Goal: Obtain resource: Download file/media

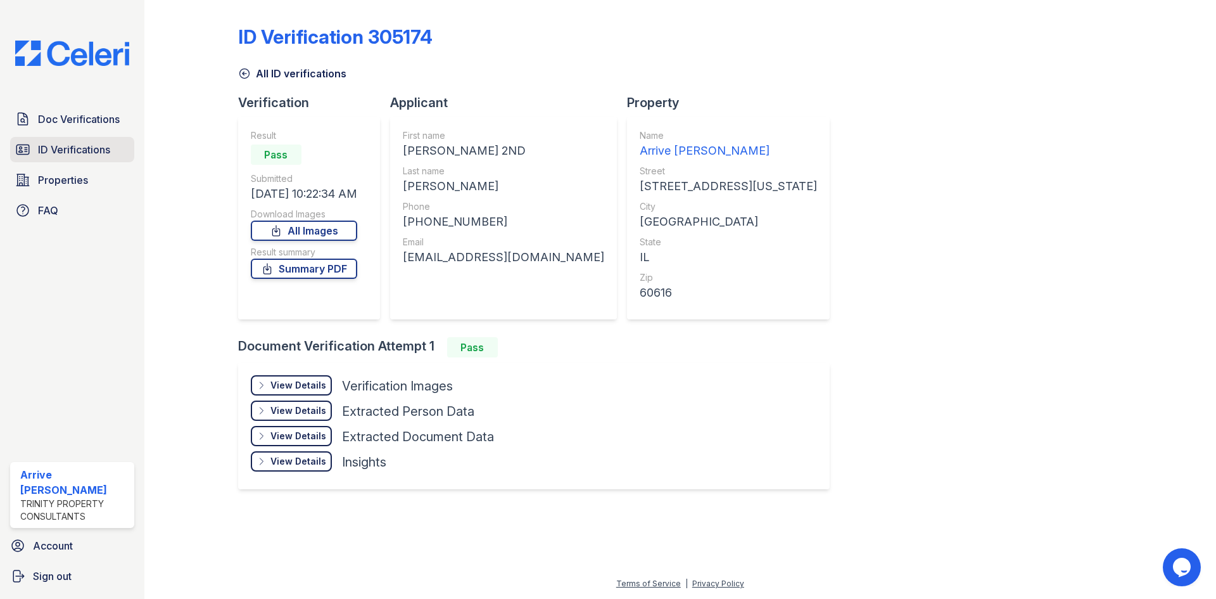
click at [39, 153] on span "ID Verifications" at bounding box center [74, 149] width 72 height 15
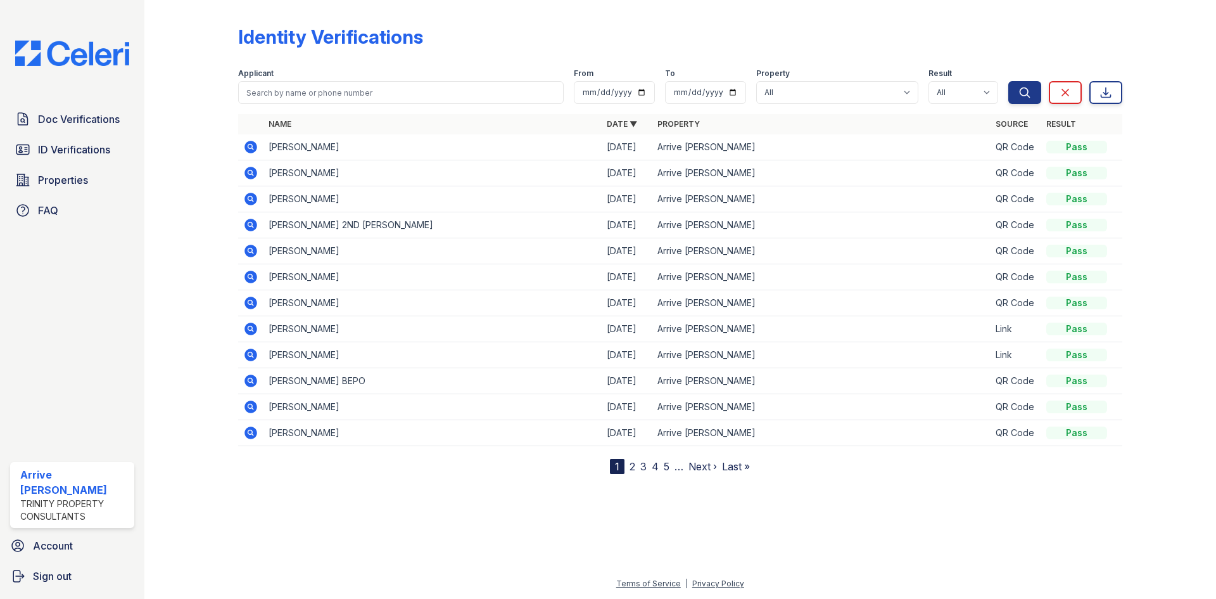
click at [250, 148] on icon at bounding box center [250, 146] width 15 height 15
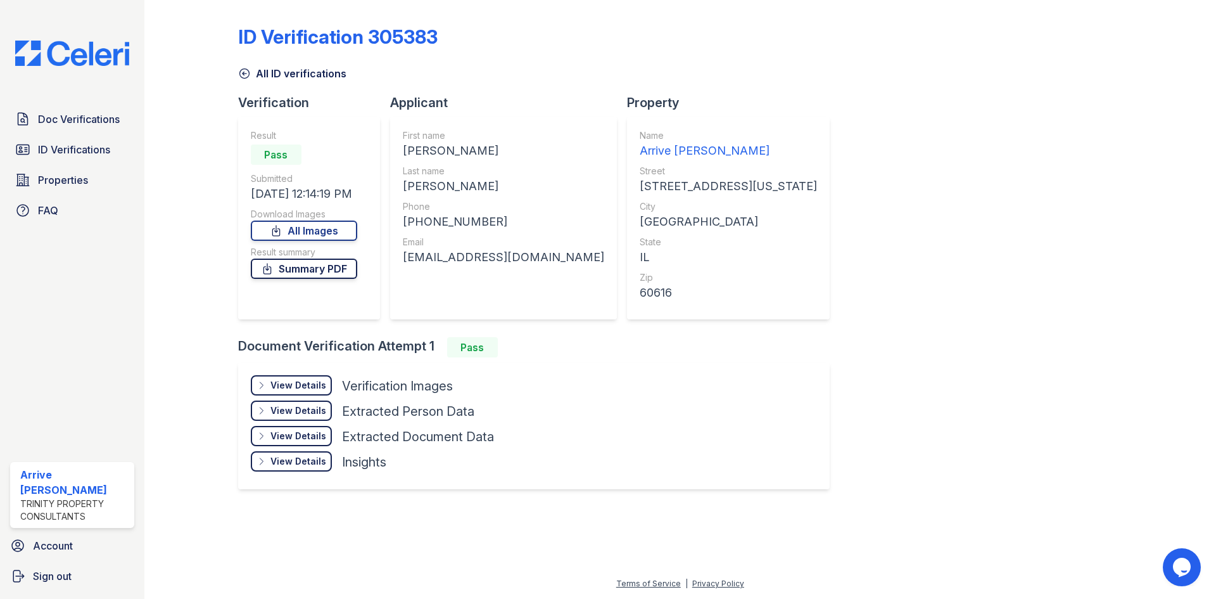
click at [316, 270] on link "Summary PDF" at bounding box center [304, 268] width 106 height 20
click at [45, 146] on span "ID Verifications" at bounding box center [74, 149] width 72 height 15
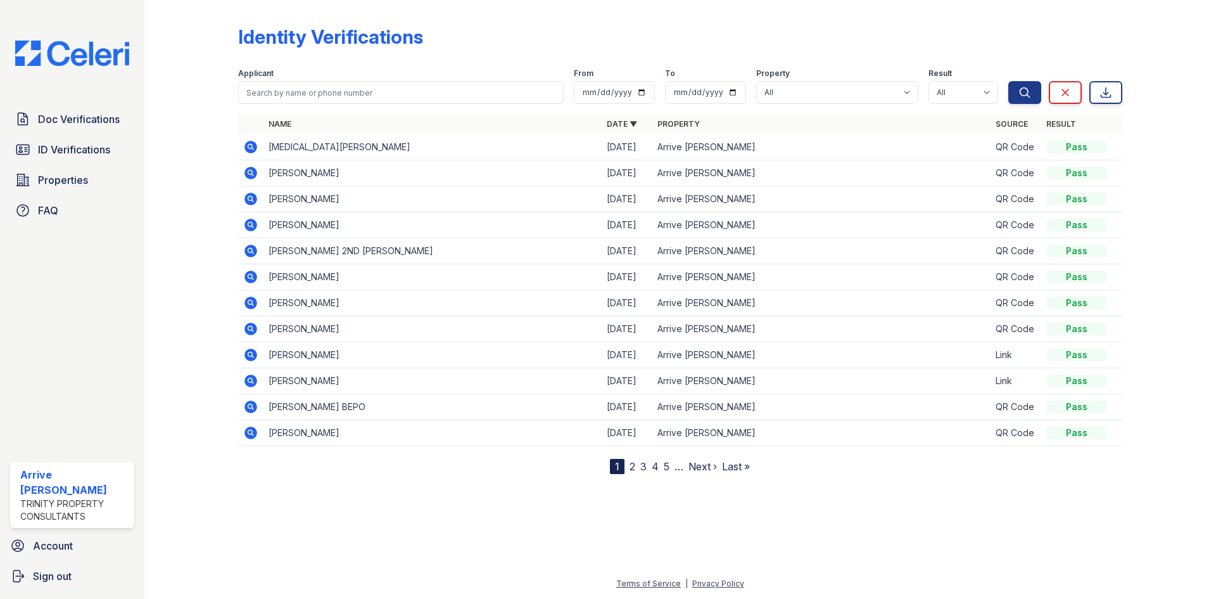
click at [250, 149] on icon at bounding box center [250, 147] width 13 height 13
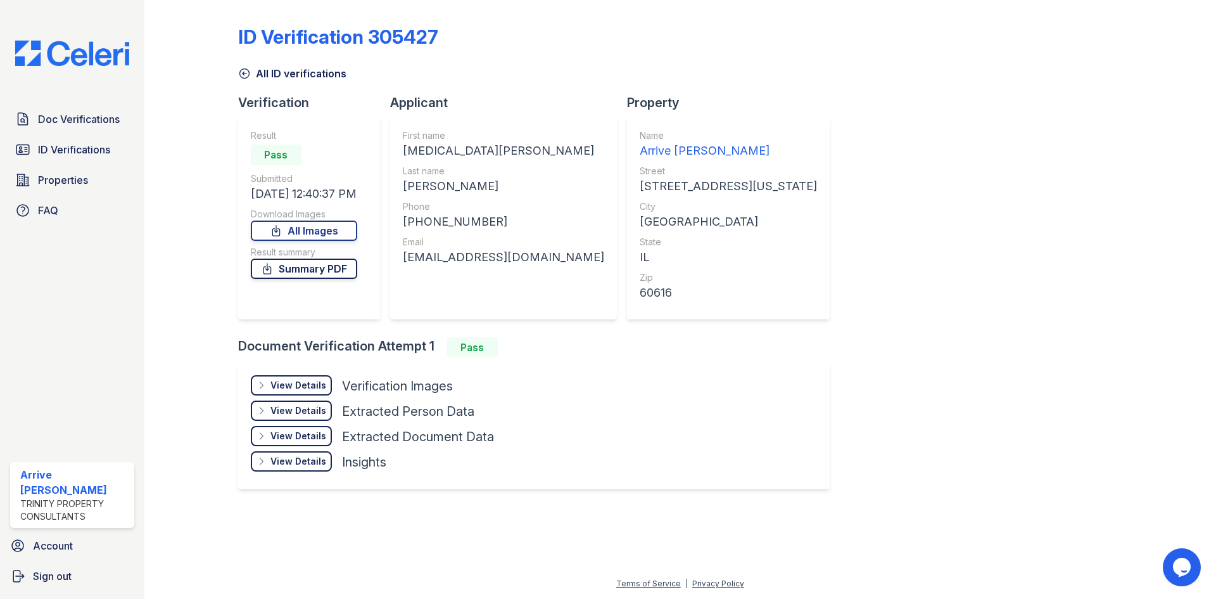
click at [350, 267] on link "Summary PDF" at bounding box center [304, 268] width 106 height 20
